Goal: Communication & Community: Answer question/provide support

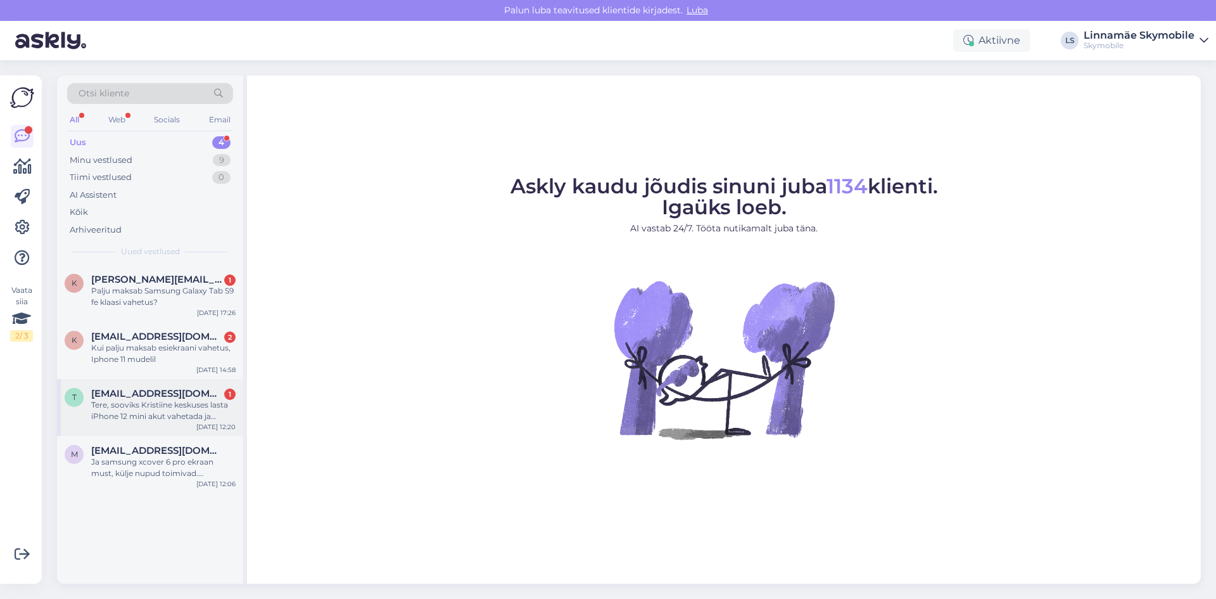
click at [170, 413] on div "Tere, sooviks Kristiine keskuses lasta iPhone 12 mini akut vahetada ja kuulari …" at bounding box center [163, 410] width 144 height 23
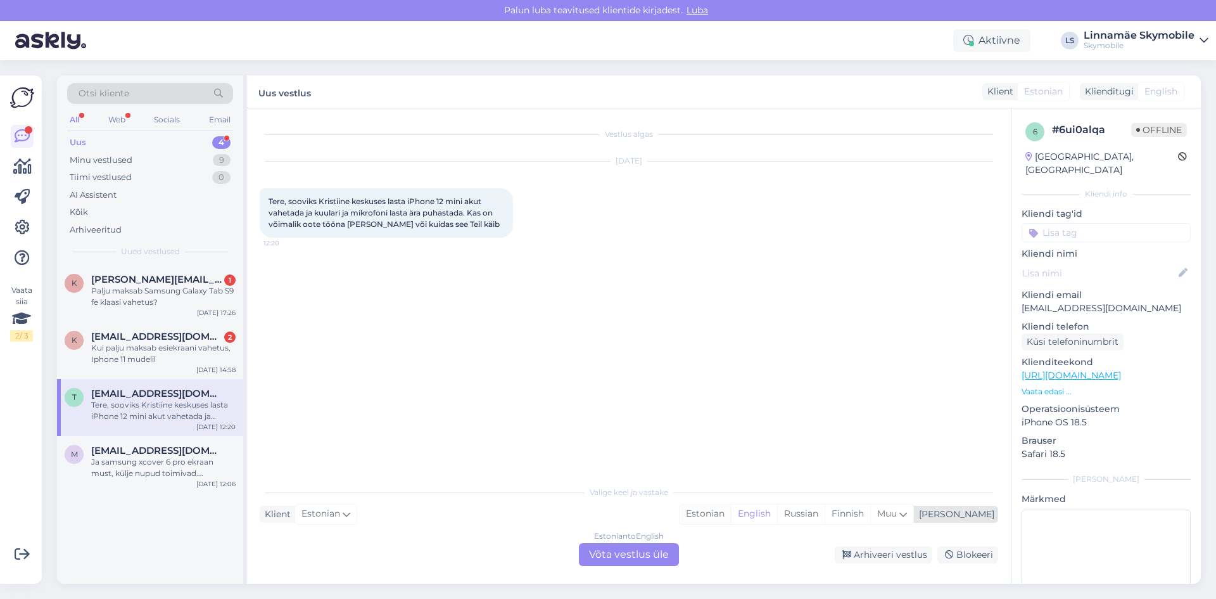
click at [731, 513] on div "Estonian" at bounding box center [705, 513] width 51 height 19
click at [633, 558] on div "Estonian to Estonian Võta vestlus üle" at bounding box center [629, 554] width 100 height 23
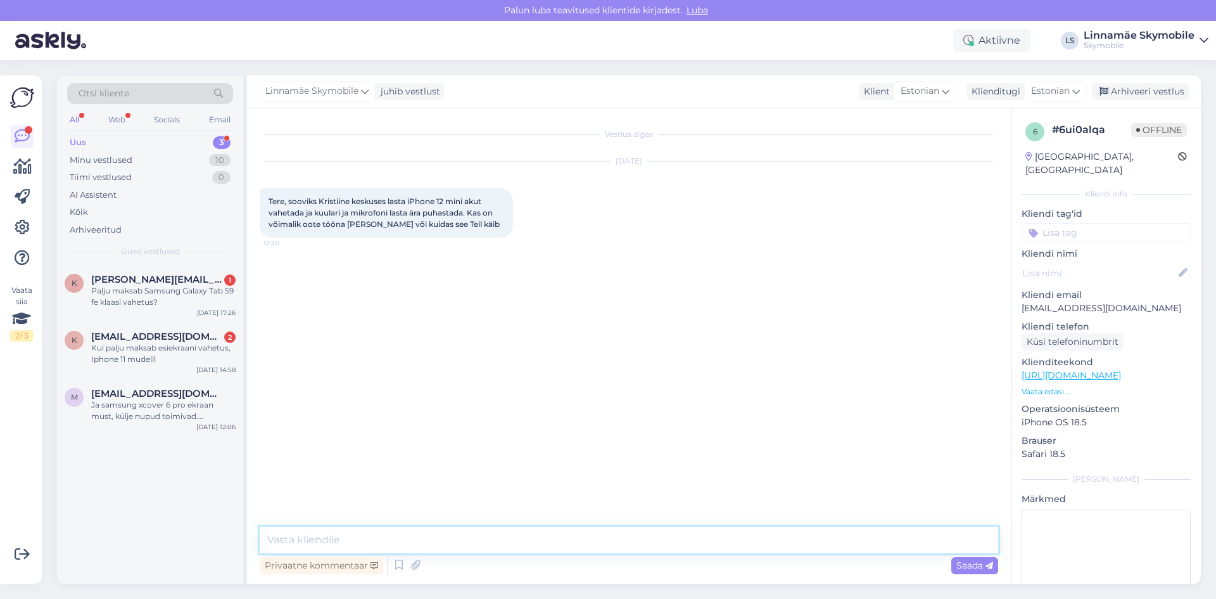
click at [338, 536] on textarea at bounding box center [629, 539] width 739 height 27
click at [547, 538] on textarea "Tere.Originaal aku hind on" at bounding box center [629, 539] width 739 height 27
click at [754, 542] on textarea "Tere.Originaal aku hind on 109 eurot ja analoog aku hind 65.Telefoni puhastuse …" at bounding box center [629, 539] width 739 height 27
type textarea "Tere.Originaal aku hind on 109 eurot ja analoog aku hind 65.Telefoni puhastuse …"
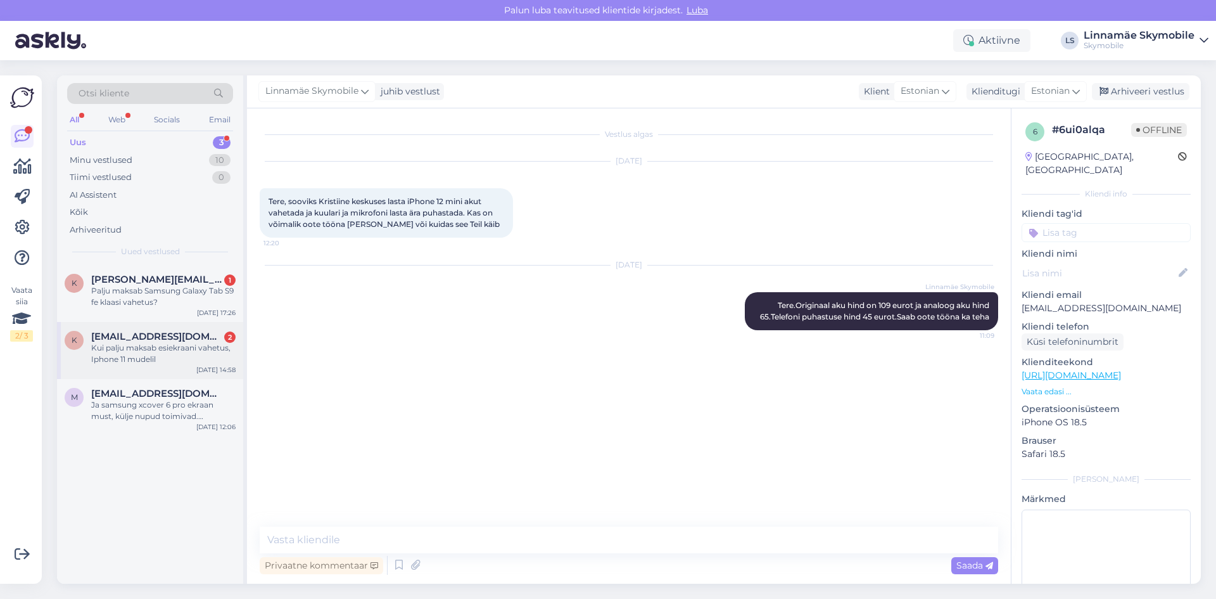
click at [164, 359] on div "Kui palju maksab esiekraani vahetus, Iphone 11 mudelil" at bounding box center [163, 353] width 144 height 23
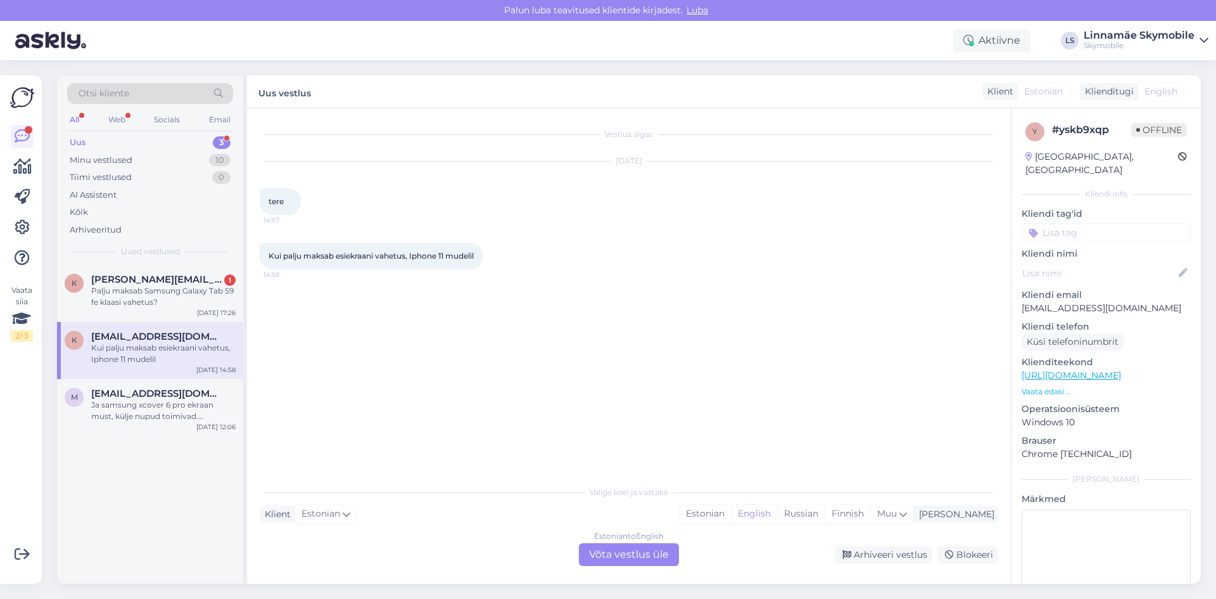
drag, startPoint x: 757, startPoint y: 513, endPoint x: 736, endPoint y: 525, distance: 24.1
click at [731, 513] on div "Estonian" at bounding box center [705, 513] width 51 height 19
drag, startPoint x: 656, startPoint y: 553, endPoint x: 637, endPoint y: 553, distance: 19.0
click at [655, 553] on div "Estonian to Estonian Võta vestlus üle" at bounding box center [629, 554] width 100 height 23
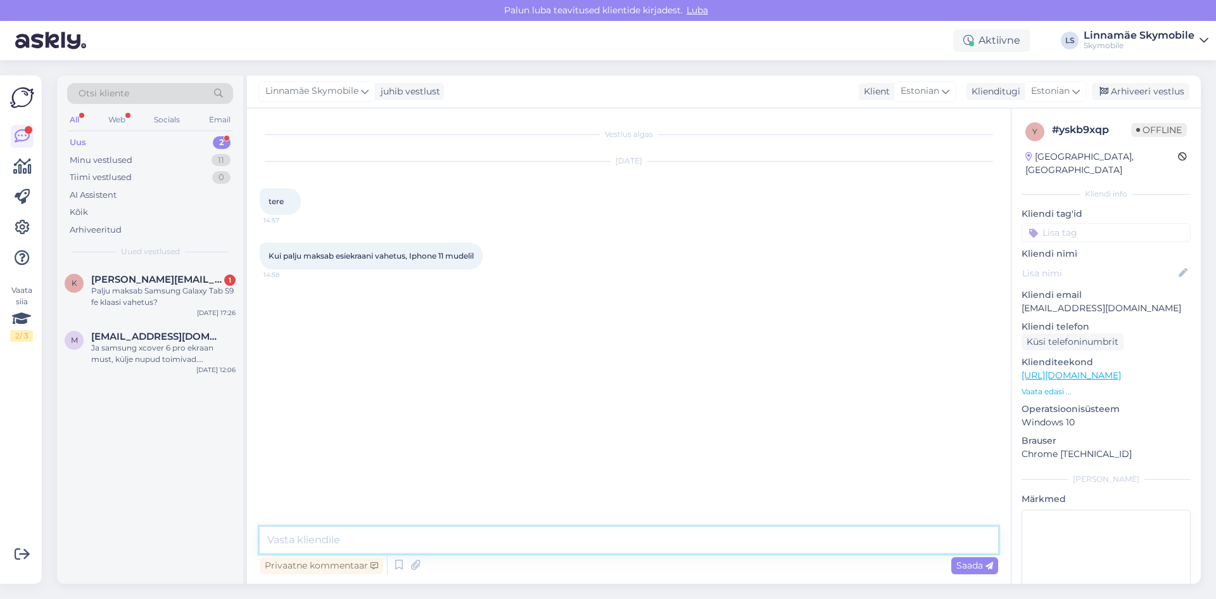
click at [416, 547] on textarea at bounding box center [629, 539] width 739 height 27
type textarea "Tere.Ekraani avhetuse hinnad on 145 eurot Originaal ekraan ja 85 eurot Analoog …"
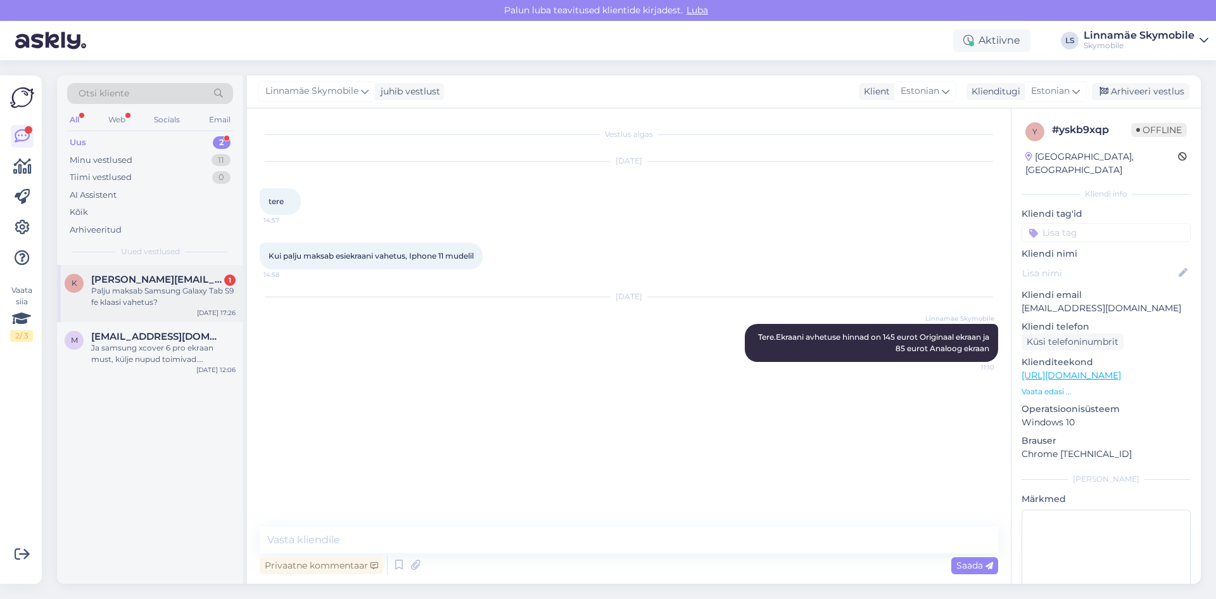
click at [118, 293] on div "Palju maksab Samsung Galaxy Tab S9 fe klaasi vahetus?" at bounding box center [163, 296] width 144 height 23
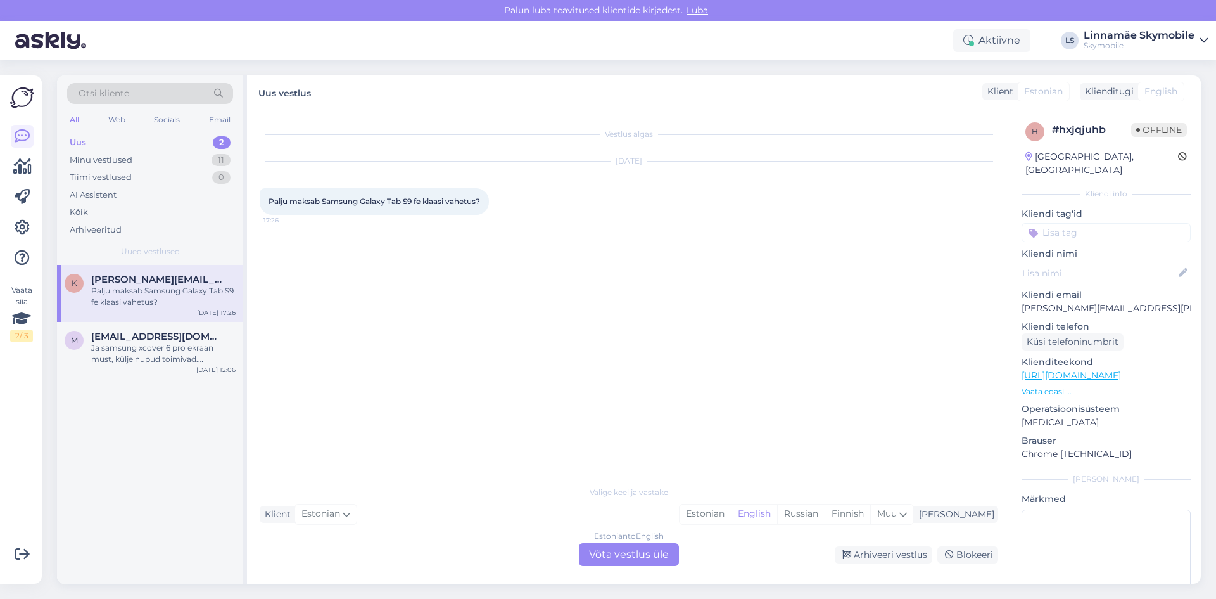
click at [612, 300] on div "Vestlus algas [DATE] Palju maksab Samsung Galaxy Tab S9 fe klaasi vahetus? 17:26" at bounding box center [635, 294] width 750 height 347
click at [731, 514] on div "Estonian" at bounding box center [705, 513] width 51 height 19
click at [647, 549] on div "Estonian to Estonian Võta vestlus üle" at bounding box center [629, 554] width 100 height 23
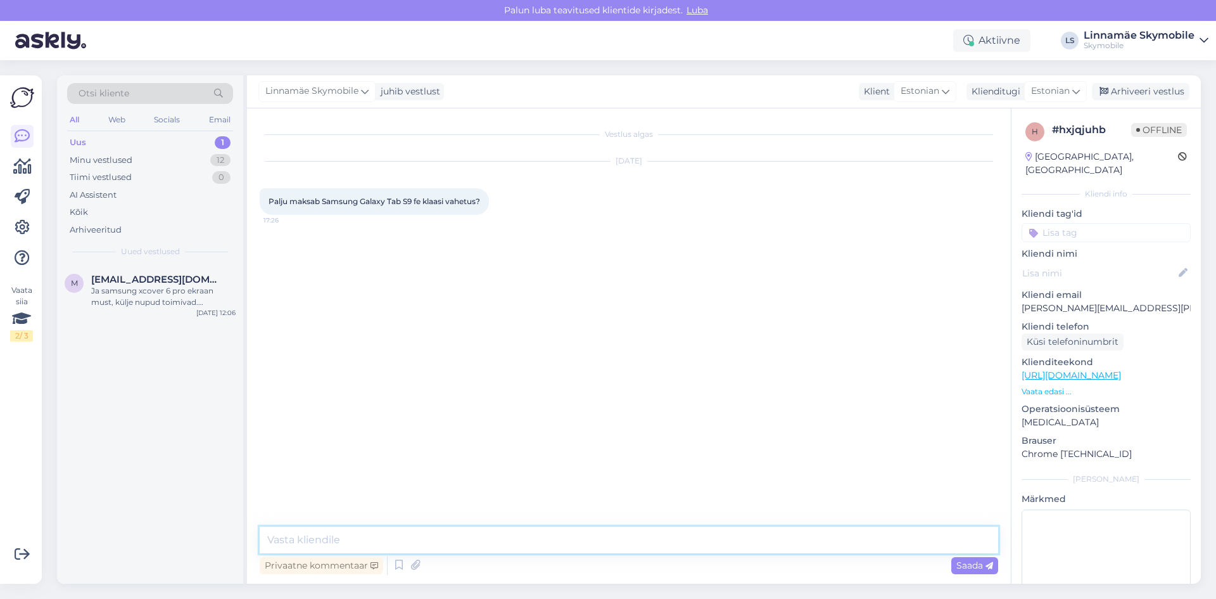
click at [438, 533] on textarea at bounding box center [629, 539] width 739 height 27
type textarea "Tere. 210 eurot maksab"
click at [94, 147] on div "Uus 1" at bounding box center [150, 143] width 166 height 18
